Goal: Navigation & Orientation: Find specific page/section

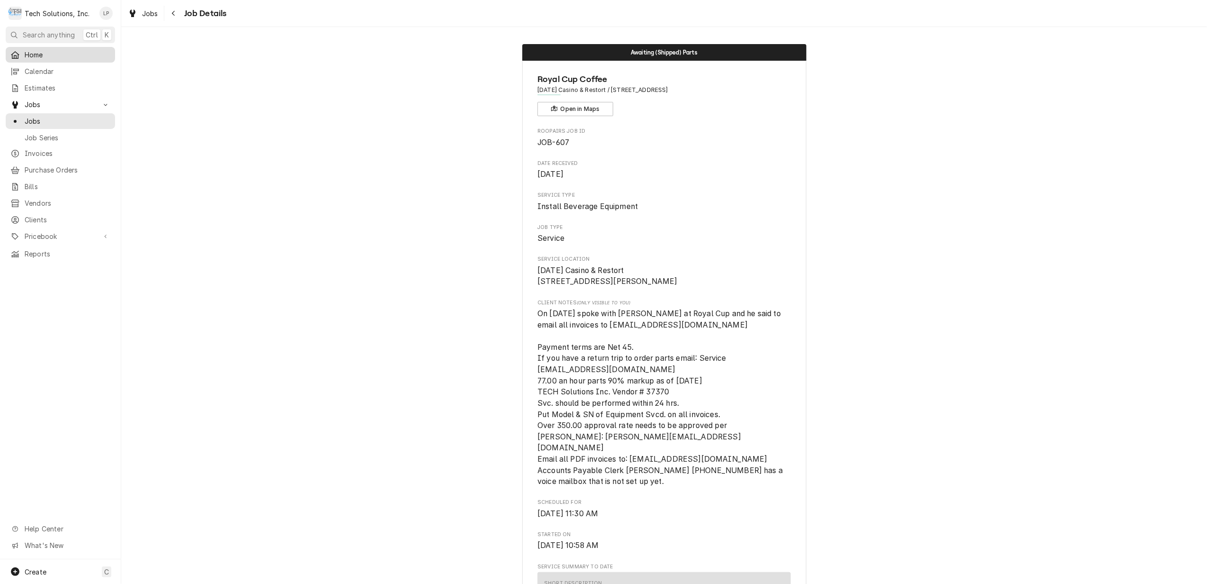
click at [29, 52] on span "Home" at bounding box center [68, 55] width 86 height 10
